Goal: Transaction & Acquisition: Subscribe to service/newsletter

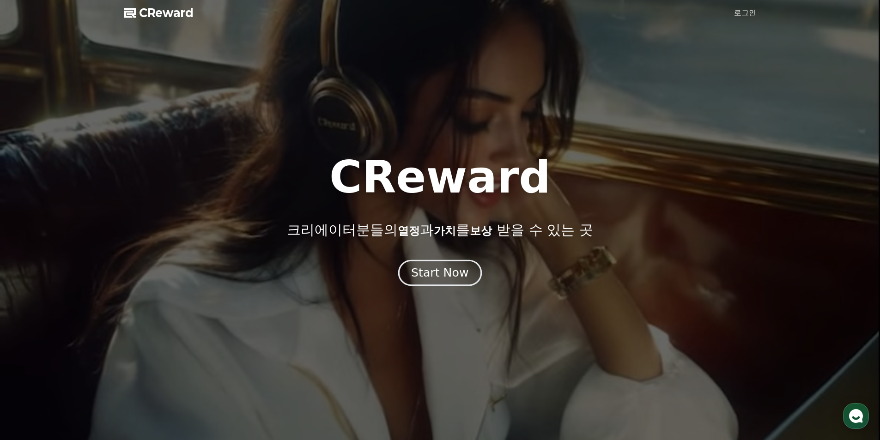
click at [442, 271] on div "Start Now" at bounding box center [439, 273] width 57 height 16
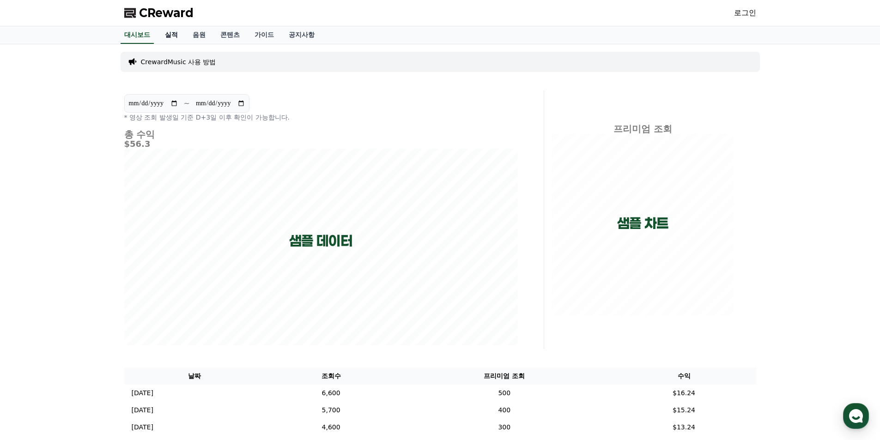
click at [167, 36] on link "실적" at bounding box center [171, 35] width 28 height 18
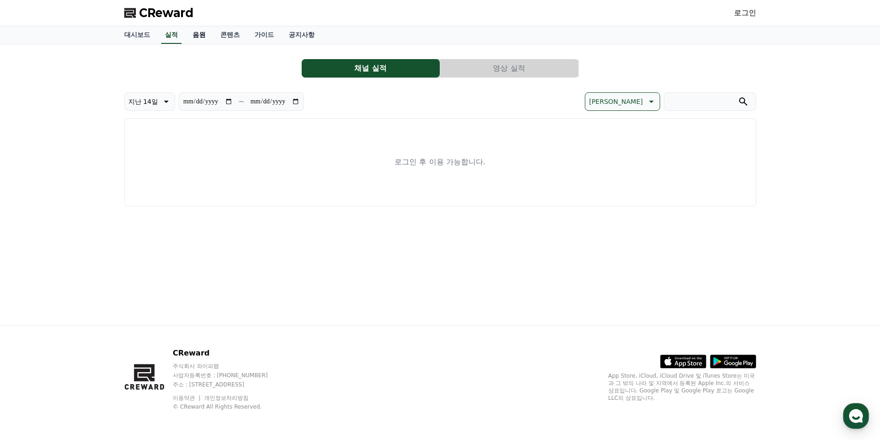
click at [198, 34] on link "음원" at bounding box center [199, 35] width 28 height 18
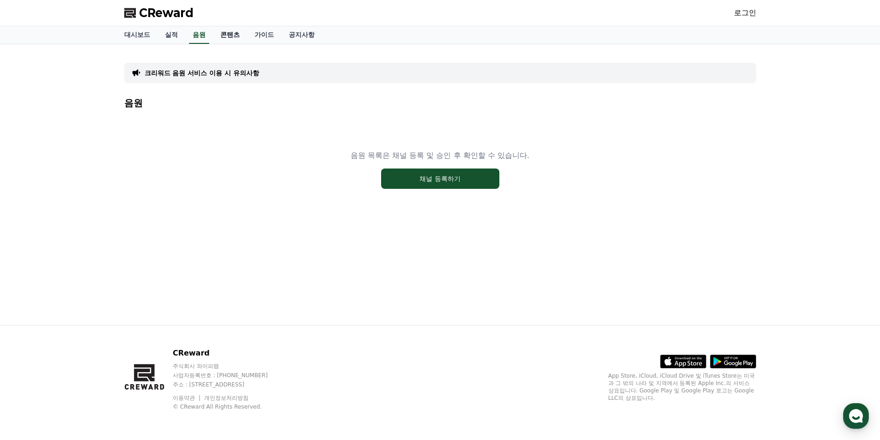
click at [235, 34] on link "콘텐츠" at bounding box center [230, 35] width 34 height 18
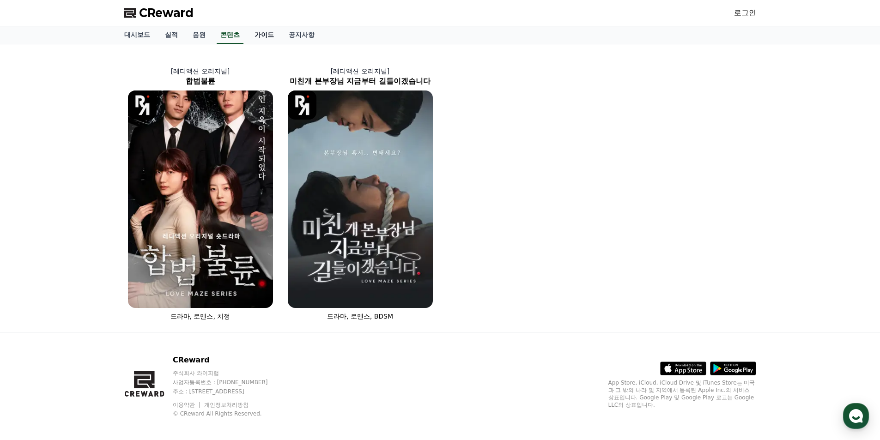
click at [265, 37] on link "가이드" at bounding box center [264, 35] width 34 height 18
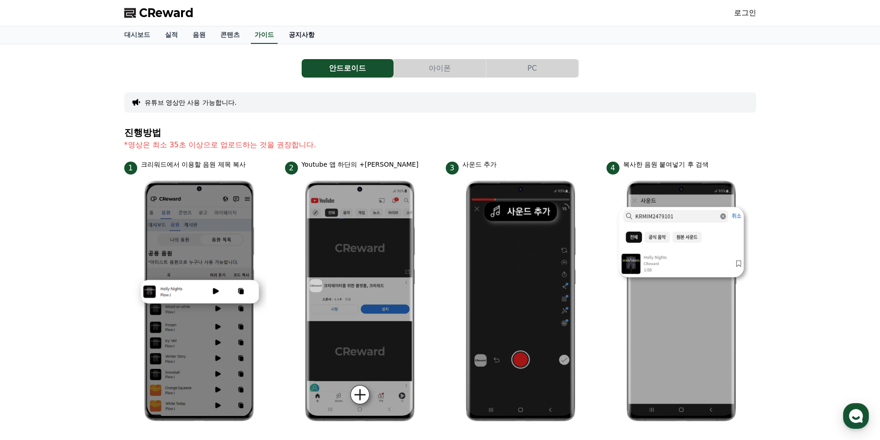
click at [302, 31] on link "공지사항" at bounding box center [301, 35] width 41 height 18
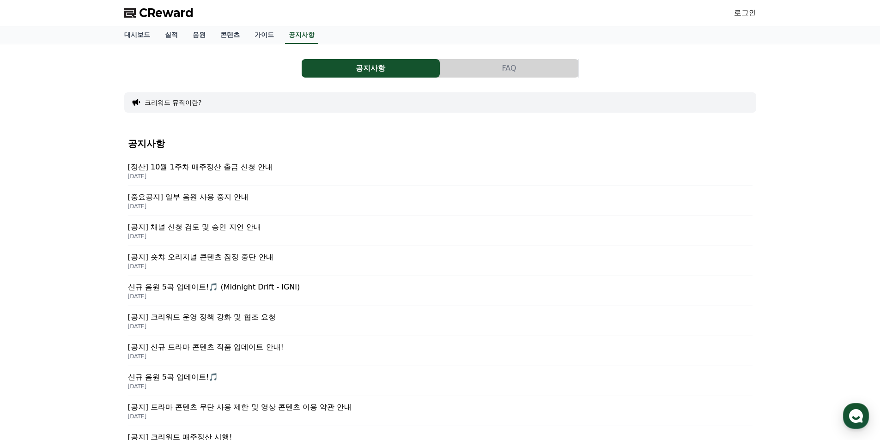
click at [214, 197] on p "[중요공지] 일부 음원 사용 중지 안내" at bounding box center [440, 197] width 624 height 11
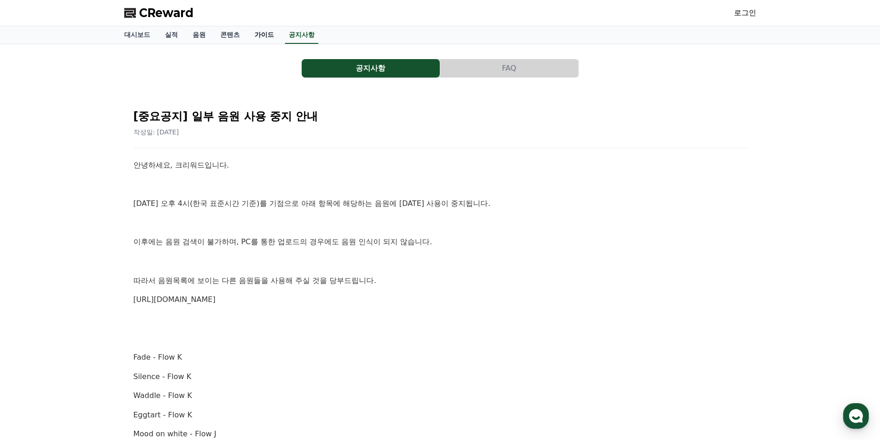
click at [260, 34] on link "가이드" at bounding box center [264, 35] width 34 height 18
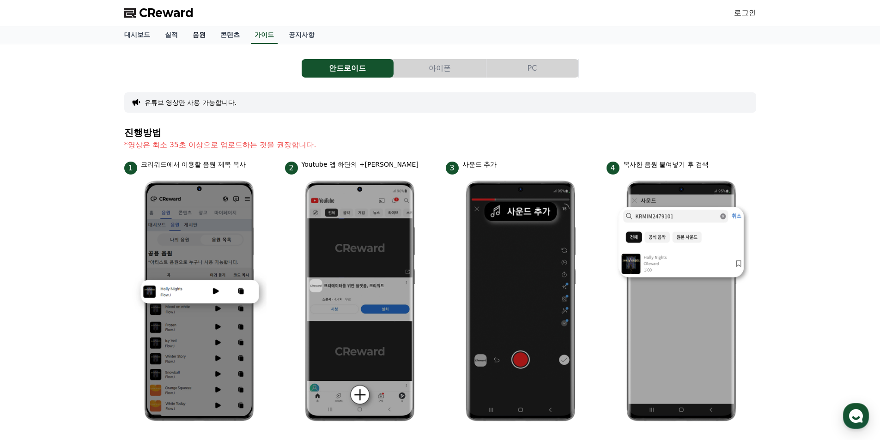
click at [198, 33] on link "음원" at bounding box center [199, 35] width 28 height 18
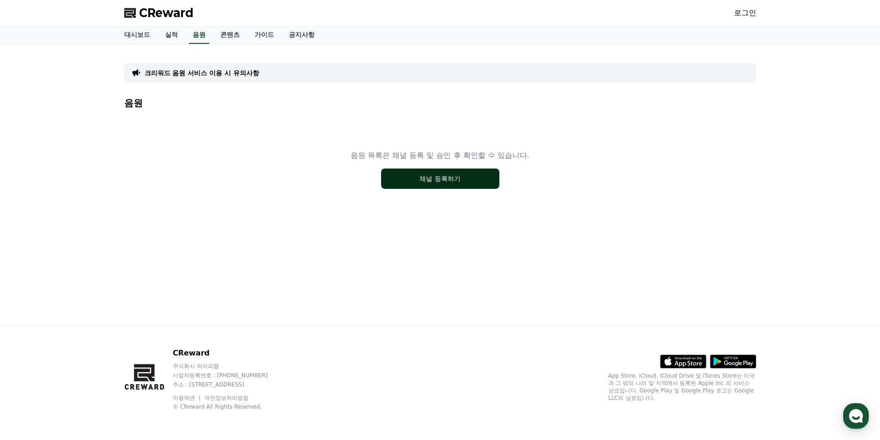
click at [422, 178] on button "채널 등록하기" at bounding box center [440, 179] width 118 height 20
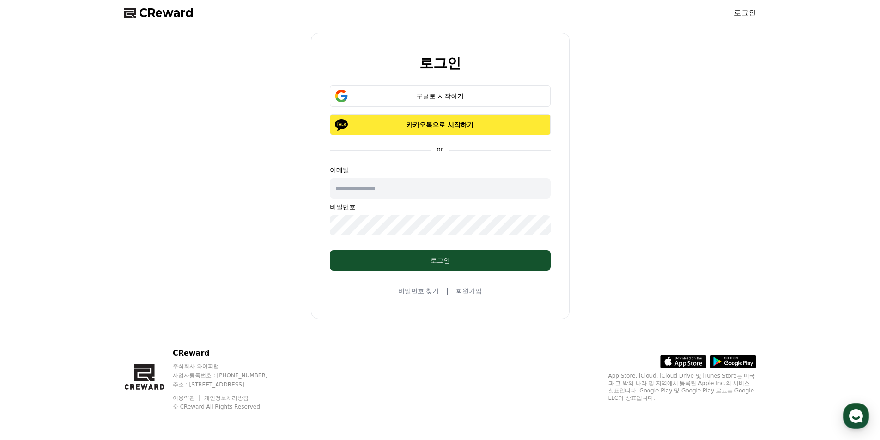
click at [440, 124] on p "카카오톡으로 시작하기" at bounding box center [440, 124] width 194 height 9
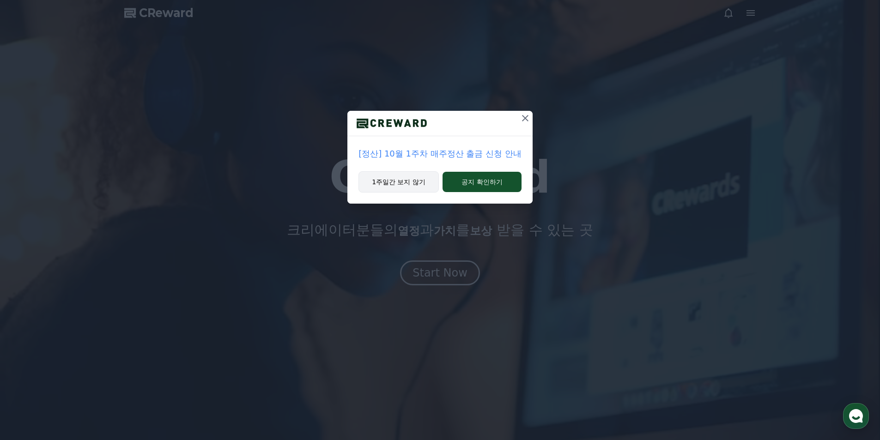
click at [412, 180] on button "1주일간 보지 않기" at bounding box center [398, 181] width 80 height 21
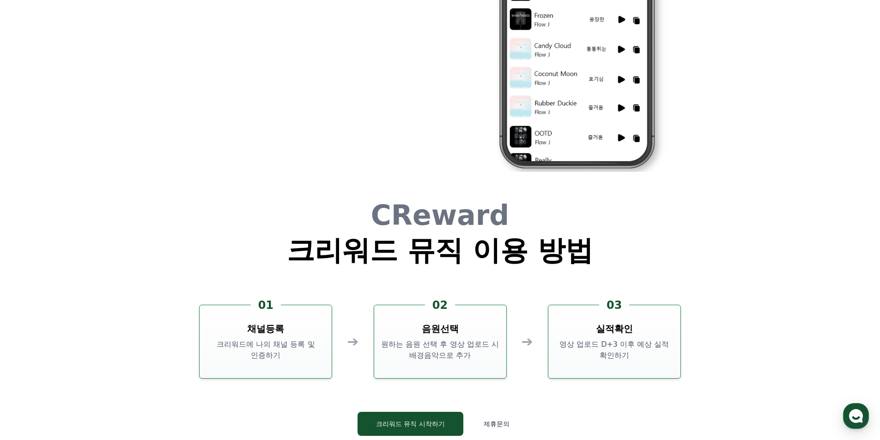
scroll to position [2447, 0]
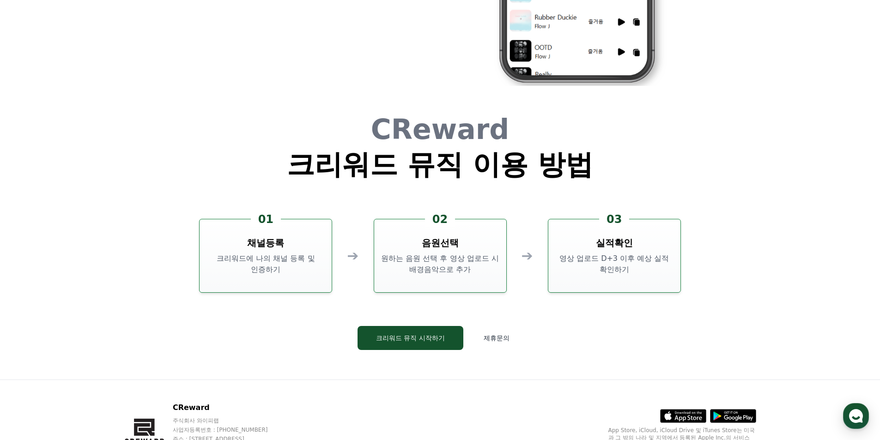
drag, startPoint x: 388, startPoint y: 269, endPoint x: 391, endPoint y: 264, distance: 6.0
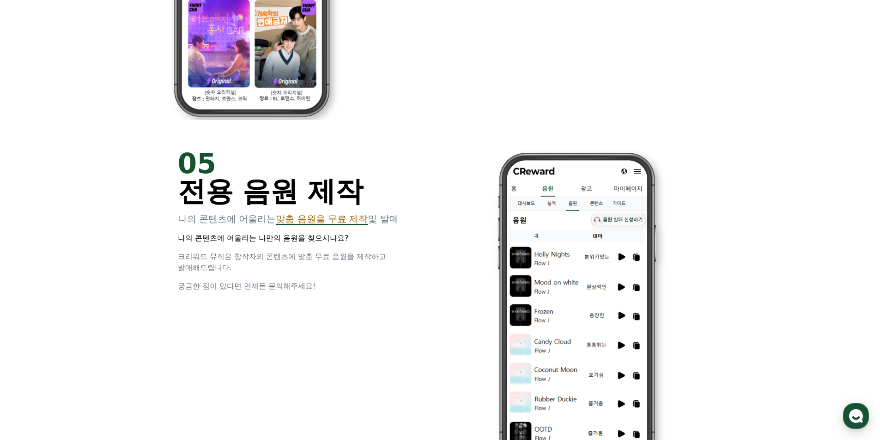
scroll to position [2040, 0]
